Goal: Information Seeking & Learning: Learn about a topic

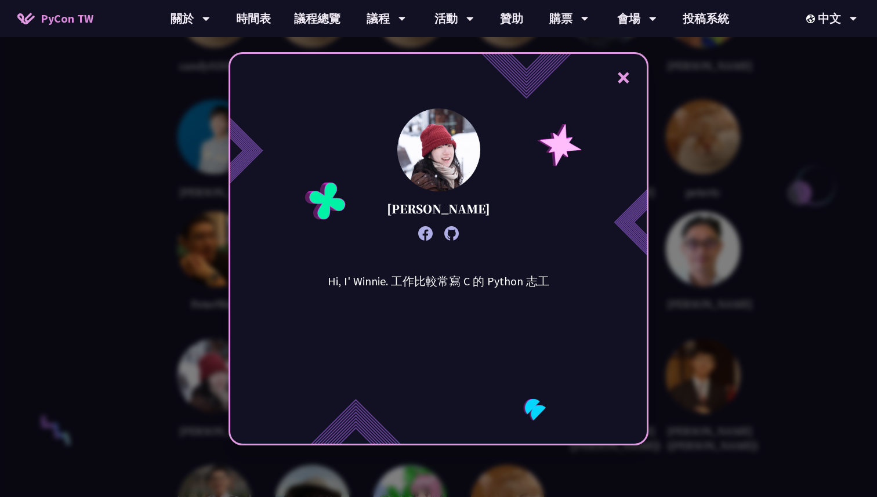
click at [615, 81] on button "×" at bounding box center [623, 77] width 35 height 35
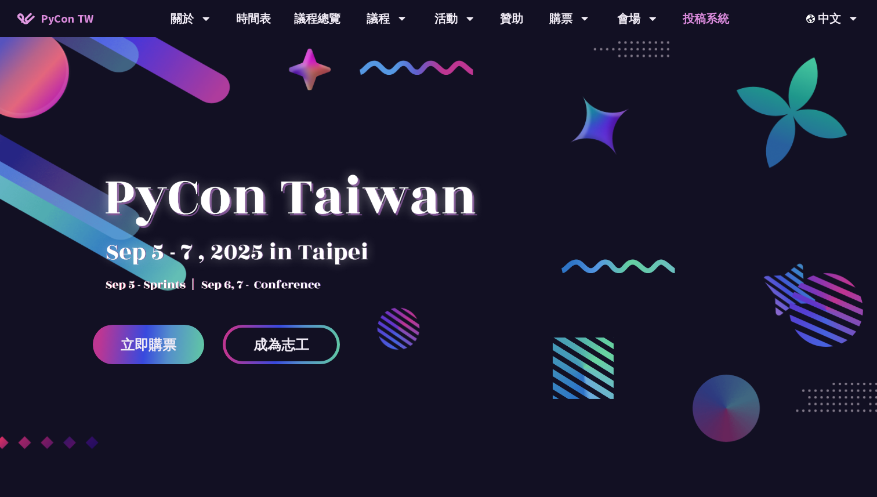
click at [720, 19] on link "投稿系統" at bounding box center [706, 18] width 70 height 37
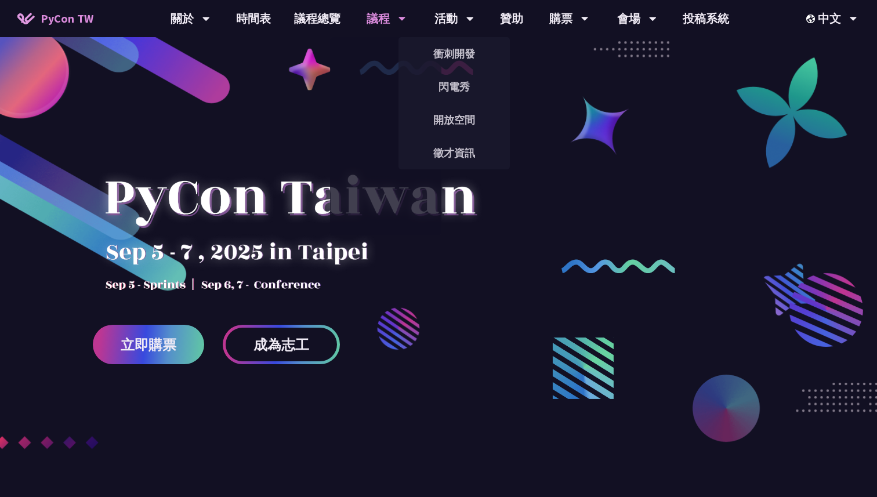
click at [394, 74] on link "一般演講" at bounding box center [385, 86] width 111 height 27
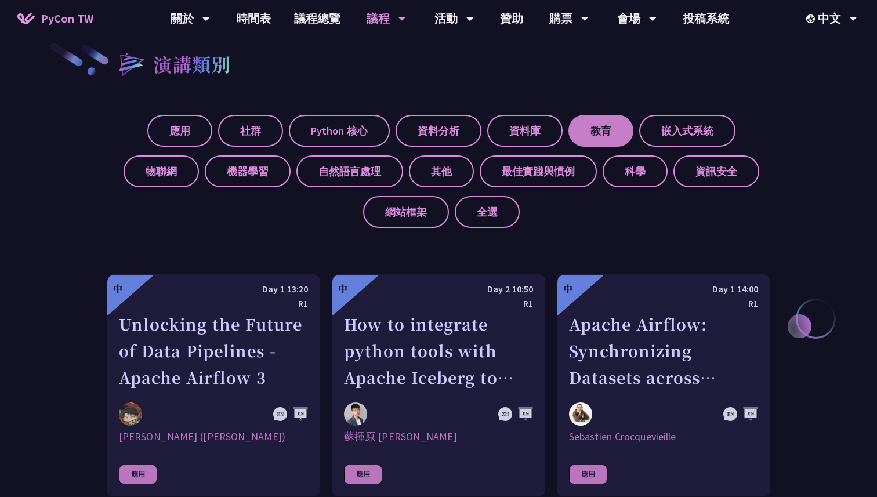
click at [614, 128] on label "教育" at bounding box center [600, 131] width 65 height 32
click at [0, 0] on input "教育" at bounding box center [0, 0] width 0 height 0
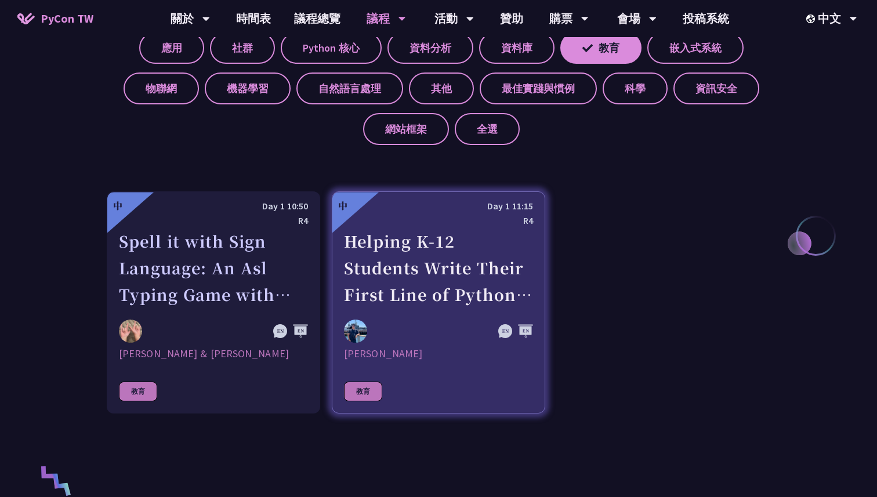
scroll to position [524, 0]
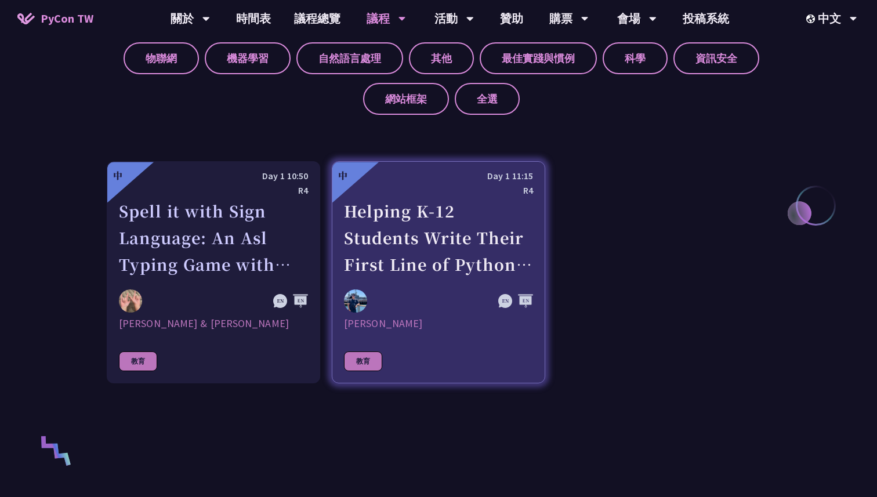
click at [394, 280] on link "中 Day 1 11:15 R4 Helping K-12 Students Write Their First Line of Python: Buildi…" at bounding box center [438, 272] width 213 height 222
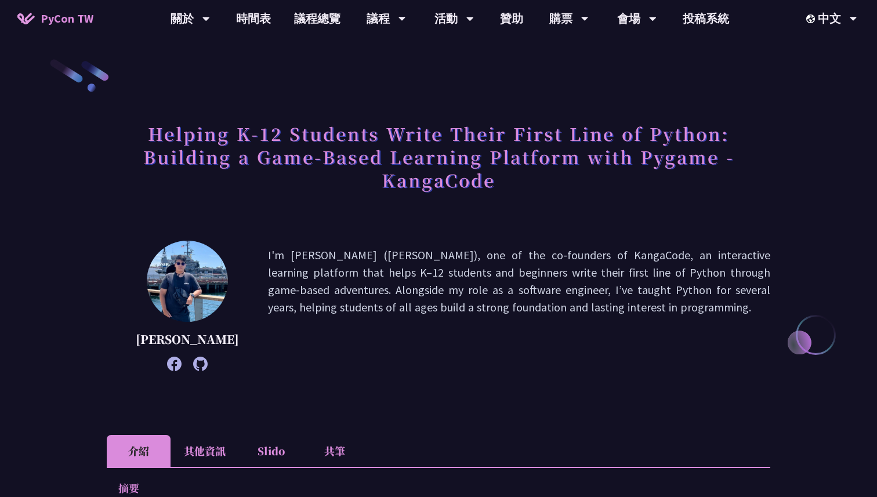
scroll to position [10, 0]
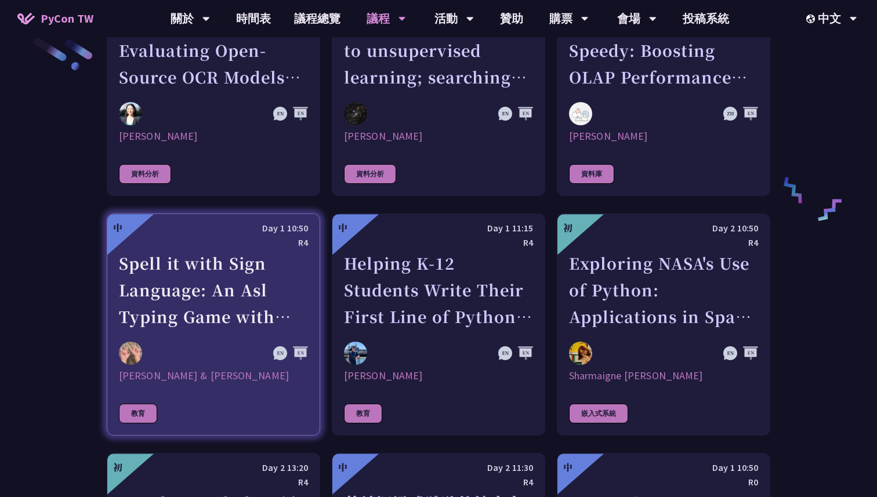
scroll to position [1893, 0]
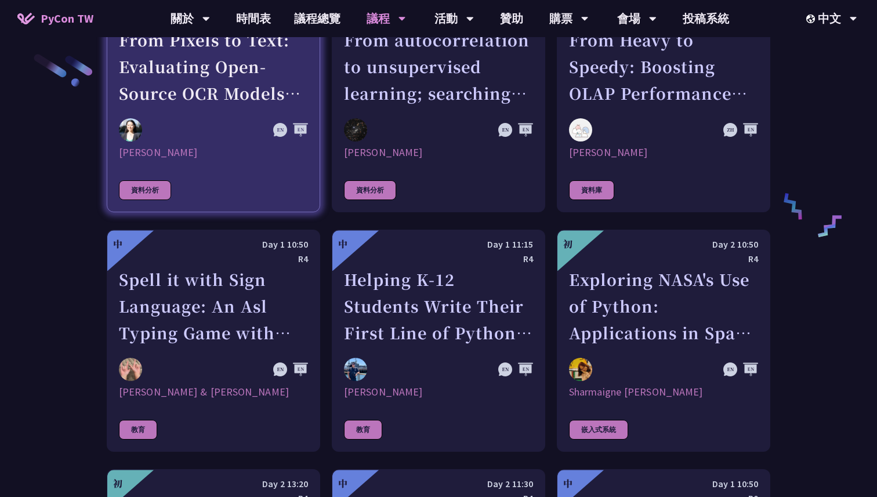
click at [235, 121] on div at bounding box center [185, 129] width 132 height 23
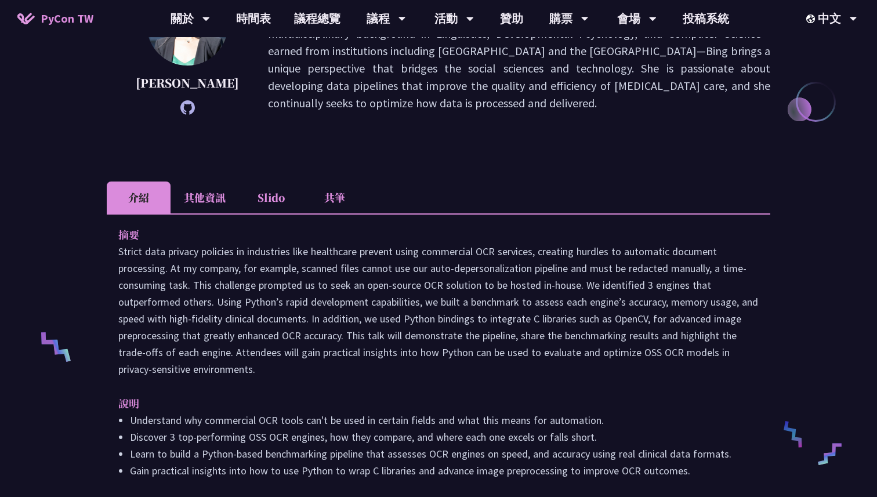
scroll to position [162, 0]
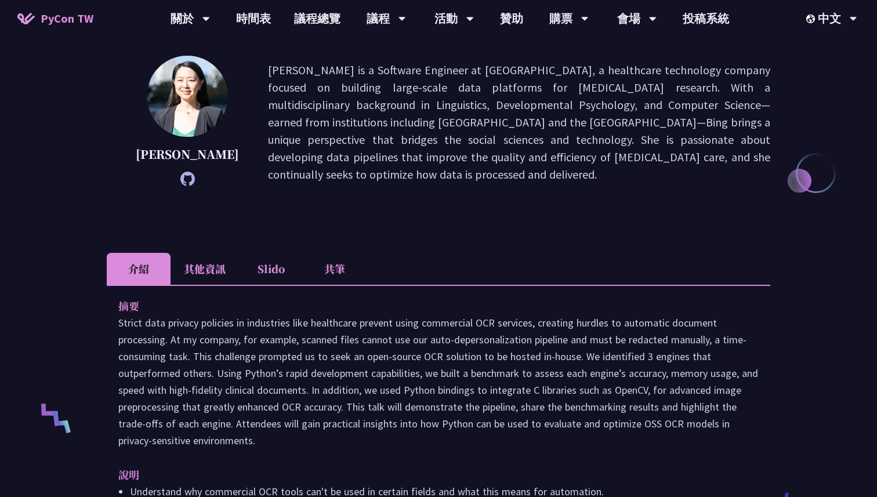
click at [249, 266] on li "Slido" at bounding box center [271, 269] width 64 height 32
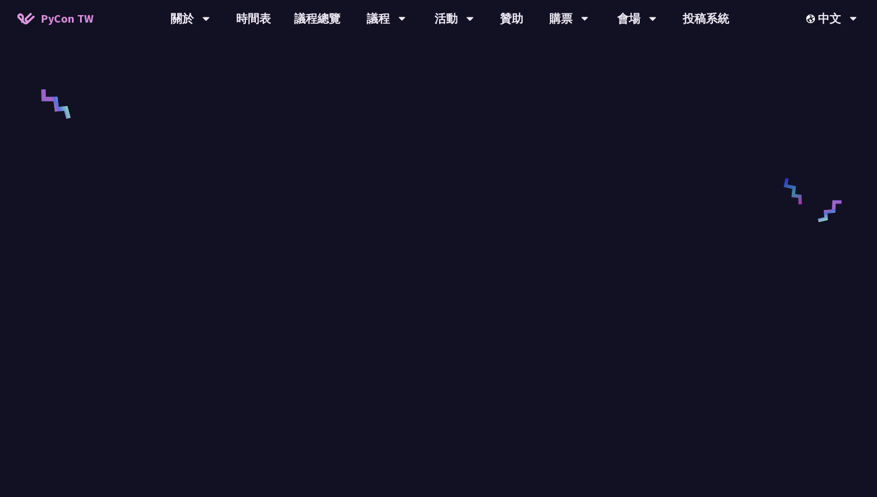
scroll to position [0, 0]
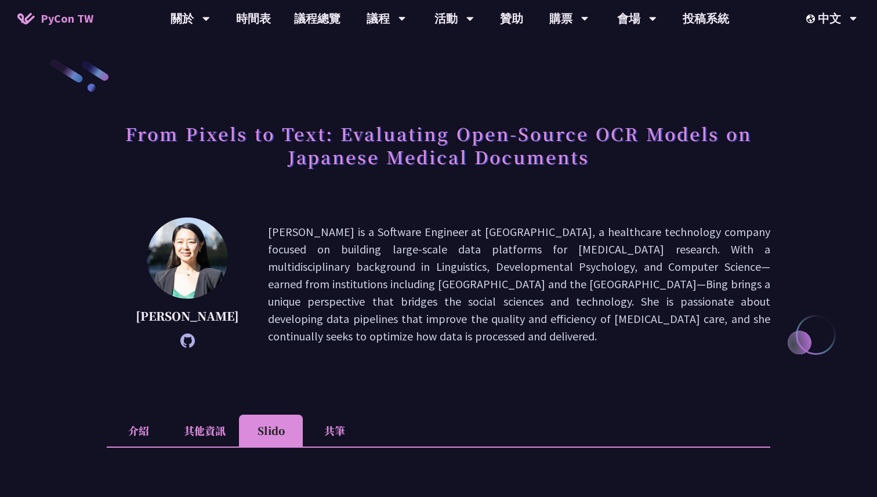
click at [140, 437] on li "介紹" at bounding box center [139, 431] width 64 height 32
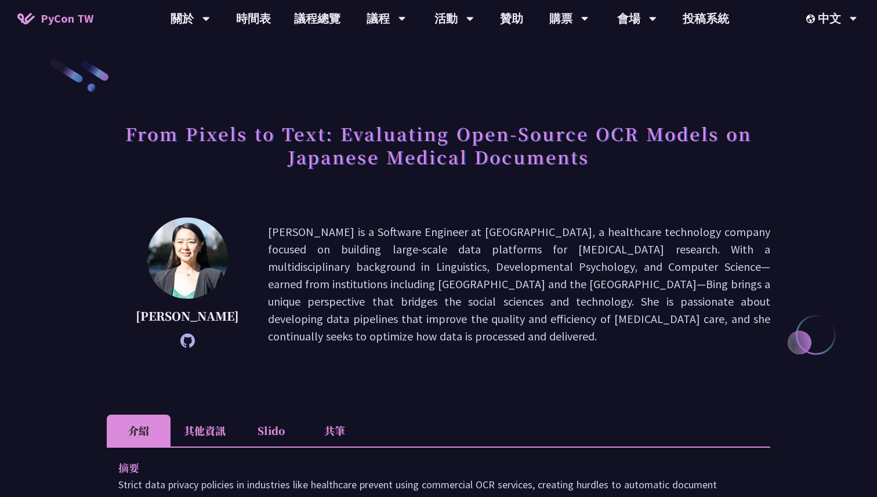
click at [67, 24] on span "PyCon TW" at bounding box center [67, 18] width 53 height 17
